Goal: Task Accomplishment & Management: Complete application form

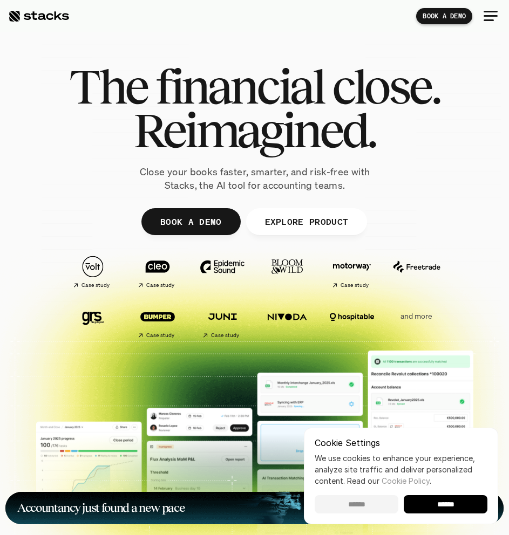
click at [356, 505] on input "******" at bounding box center [356, 504] width 84 height 18
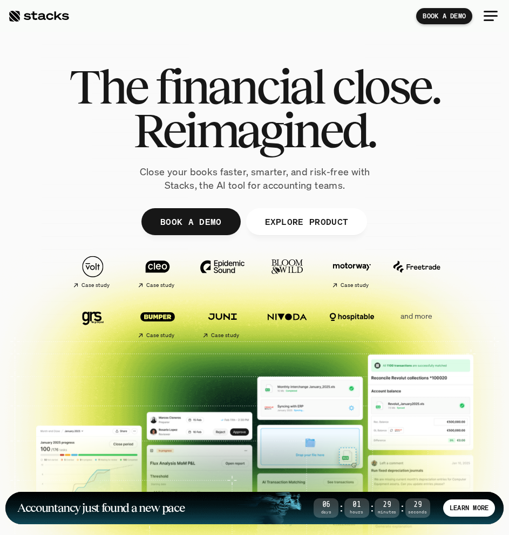
scroll to position [44, 0]
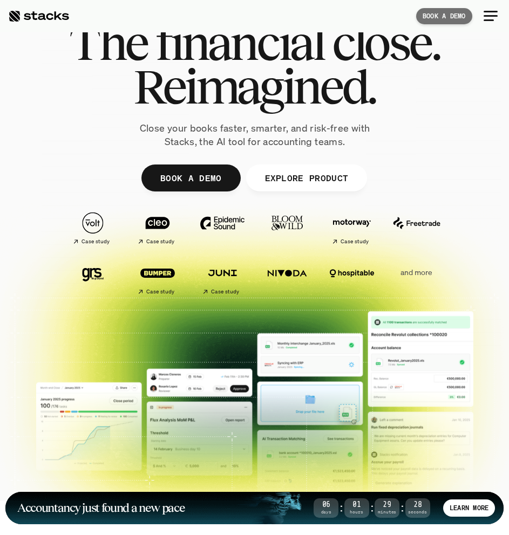
click at [448, 12] on p "BOOK A DEMO" at bounding box center [443, 16] width 43 height 8
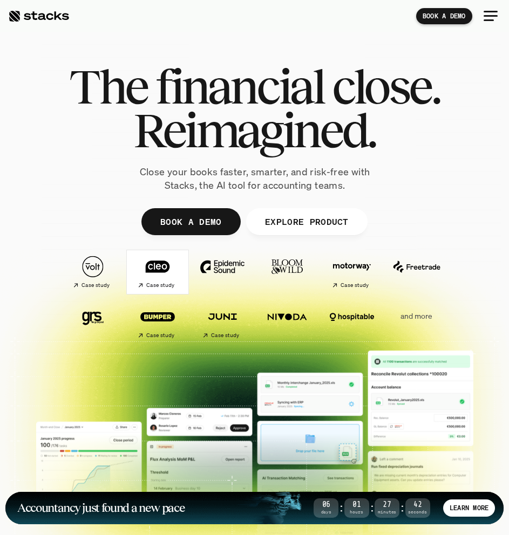
click at [141, 263] on img at bounding box center [157, 266] width 53 height 37
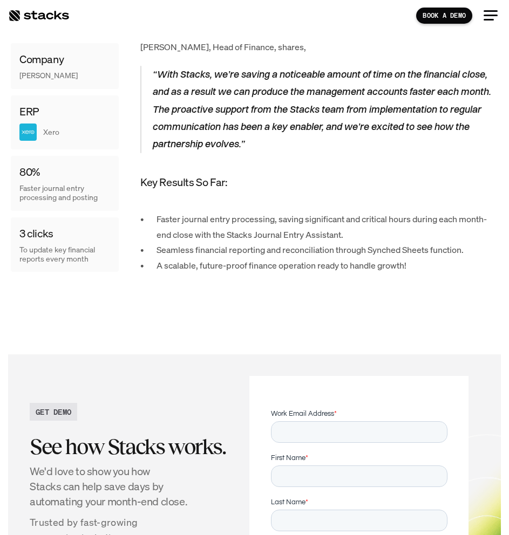
scroll to position [1125, 0]
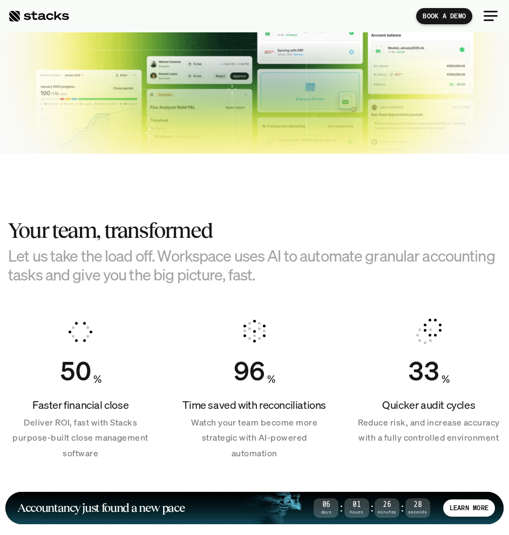
scroll to position [392, 0]
drag, startPoint x: 265, startPoint y: 274, endPoint x: 9, endPoint y: 234, distance: 259.9
click at [9, 234] on div "Your team, transformed Let us take the load off. Workspace uses AI to automate …" at bounding box center [254, 251] width 492 height 66
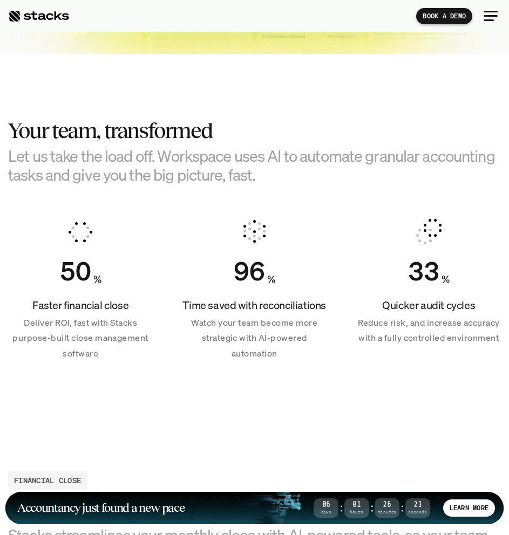
scroll to position [491, 0]
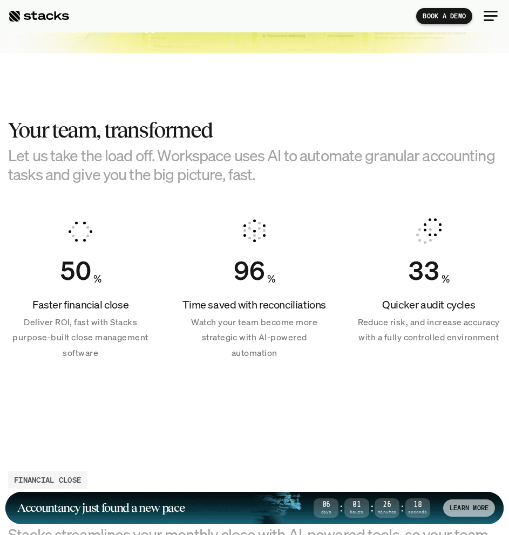
click at [454, 500] on div "LEARN MORE" at bounding box center [469, 507] width 52 height 17
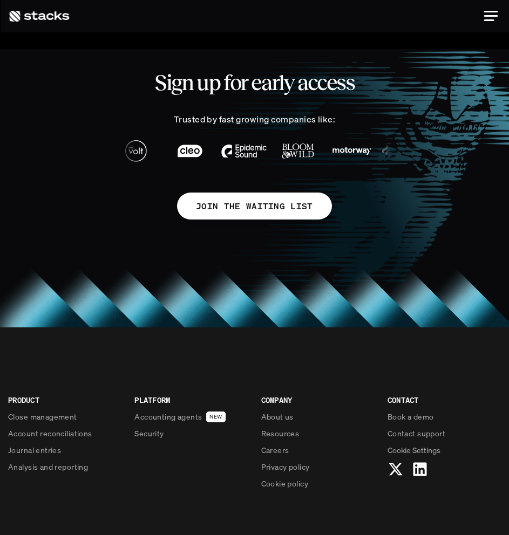
scroll to position [531, 0]
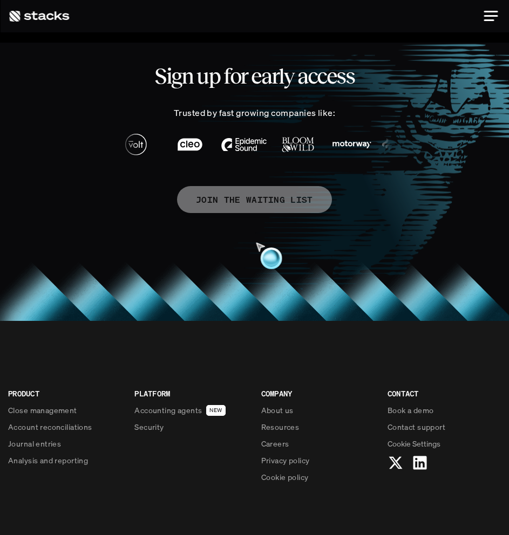
click at [241, 204] on p "JOIN THE WAITING LIST" at bounding box center [254, 200] width 117 height 16
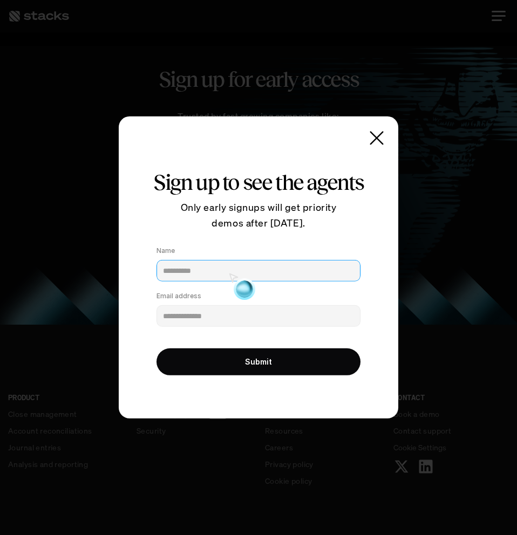
click at [189, 263] on input "Name" at bounding box center [258, 271] width 204 height 22
click at [385, 135] on icon at bounding box center [377, 138] width 22 height 22
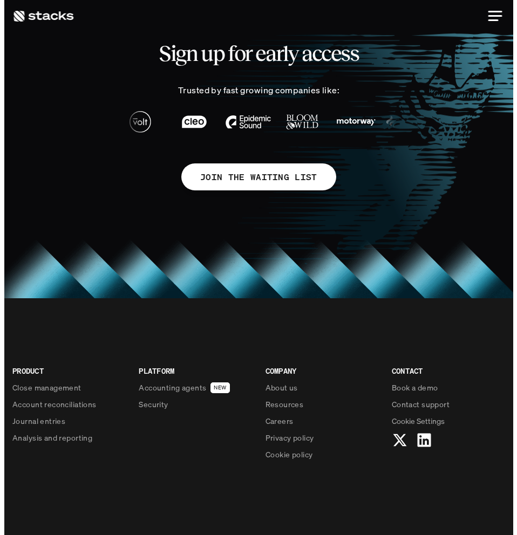
scroll to position [554, 0]
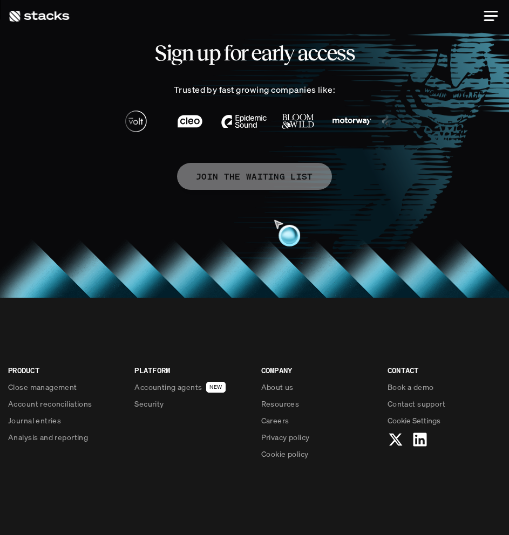
click at [264, 179] on p "JOIN THE WAITING LIST" at bounding box center [254, 177] width 117 height 16
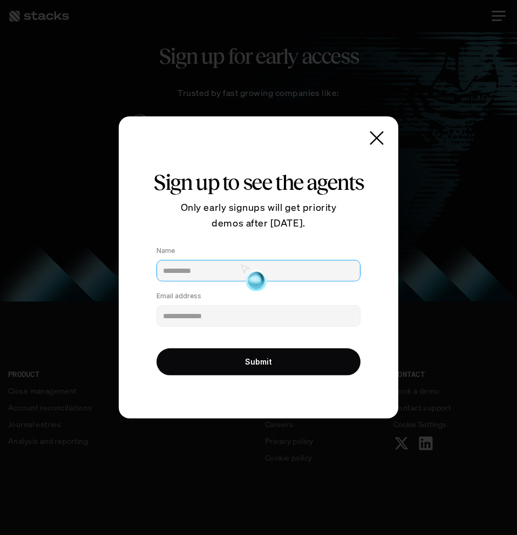
click at [219, 277] on input "Name" at bounding box center [258, 271] width 204 height 22
type input "*****"
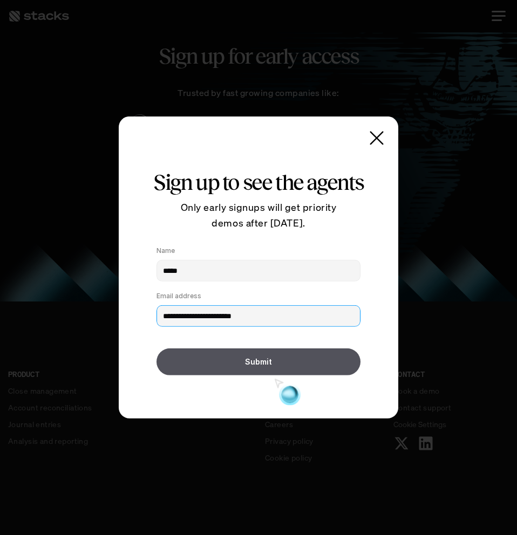
type input "**********"
click at [276, 361] on button "Submit" at bounding box center [258, 361] width 204 height 27
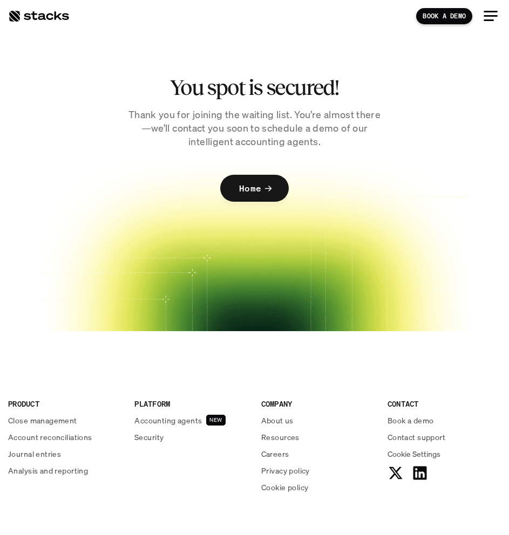
click at [59, 21] on div at bounding box center [38, 16] width 61 height 13
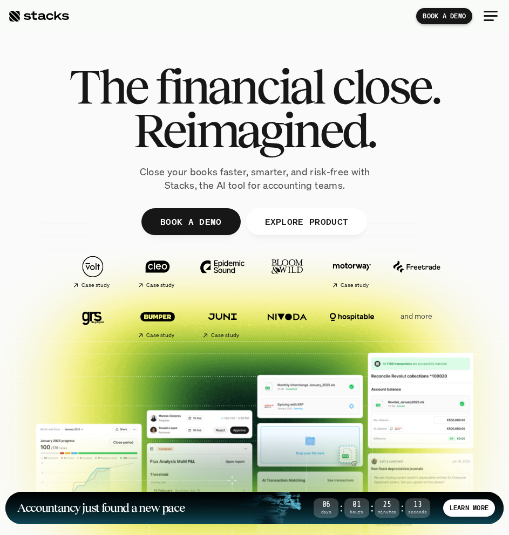
scroll to position [60, 0]
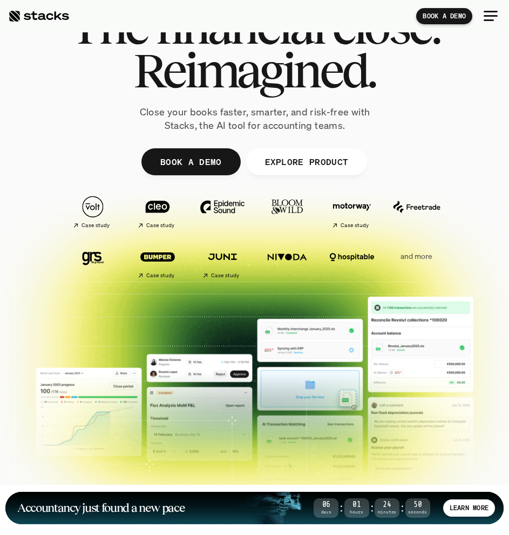
click at [422, 126] on div "The financial close. Reimagined. Close your books faster, smarter, and risk-fre…" at bounding box center [254, 68] width 449 height 127
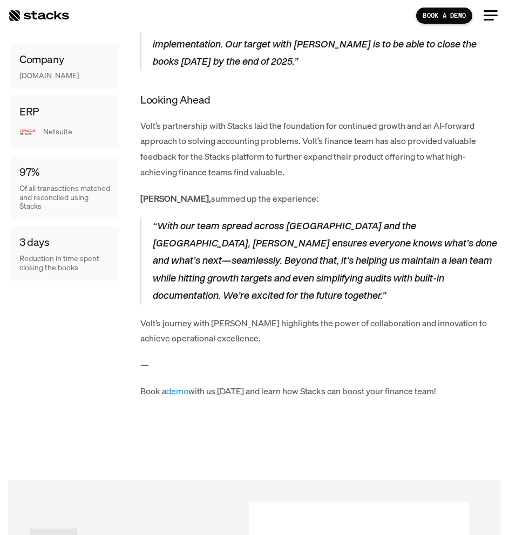
scroll to position [1948, 0]
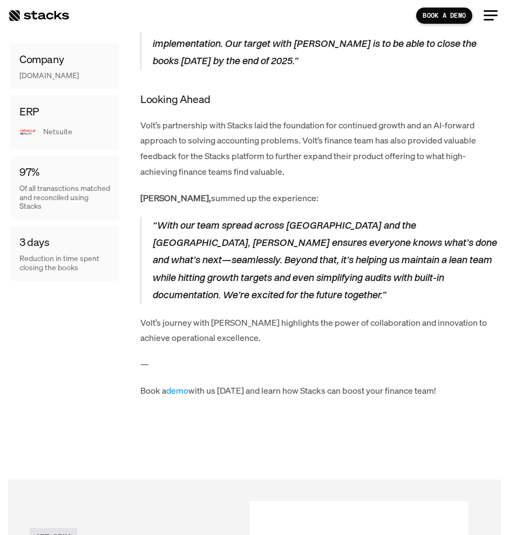
click at [280, 383] on p "Book a demo with us [DATE] and learn how Stacks can boost your finance team!" at bounding box center [319, 391] width 358 height 16
